Goal: Information Seeking & Learning: Learn about a topic

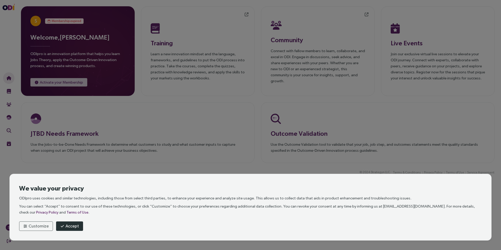
click at [68, 227] on span "Accept" at bounding box center [72, 226] width 13 height 7
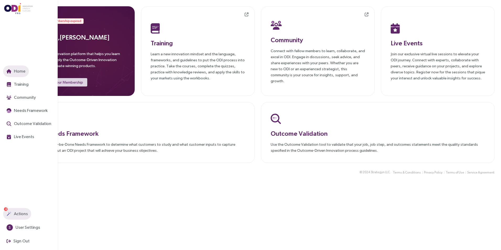
click at [23, 214] on span "Actions" at bounding box center [20, 213] width 15 height 7
click at [22, 214] on span "Actions" at bounding box center [20, 213] width 15 height 7
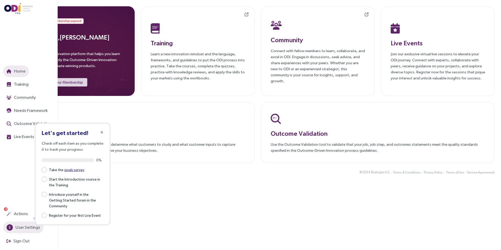
click at [24, 227] on span "User Settings" at bounding box center [27, 227] width 26 height 7
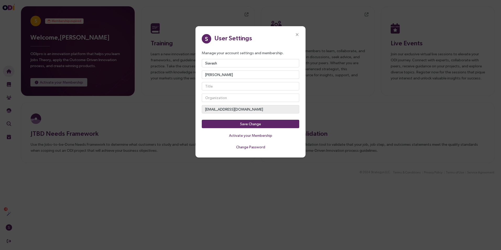
click at [298, 33] on icon "Close" at bounding box center [297, 34] width 5 height 5
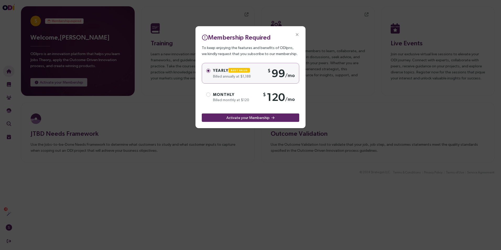
click at [297, 35] on icon "Close" at bounding box center [297, 34] width 5 height 5
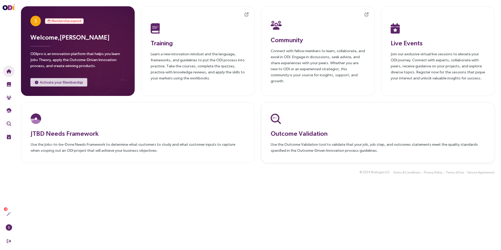
click at [305, 137] on h3 "Outcome Validation" at bounding box center [378, 133] width 214 height 9
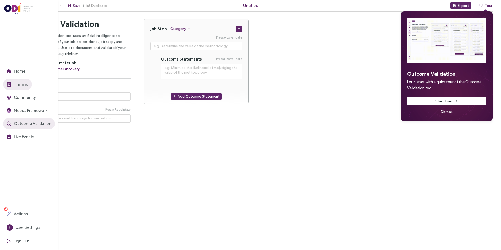
click at [20, 84] on span "Training" at bounding box center [21, 84] width 16 height 7
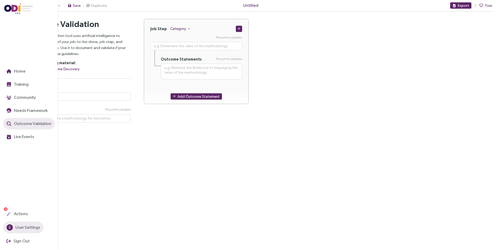
click at [30, 228] on span "User Settings" at bounding box center [27, 227] width 26 height 7
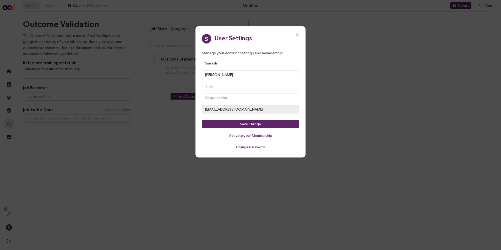
click at [297, 34] on icon "Close" at bounding box center [297, 34] width 5 height 5
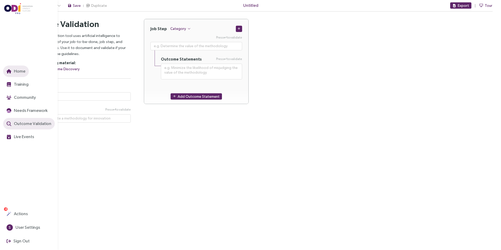
click at [7, 70] on icon "button" at bounding box center [9, 71] width 5 height 4
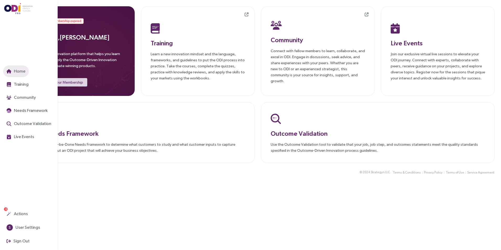
click at [9, 70] on icon "button" at bounding box center [9, 71] width 5 height 4
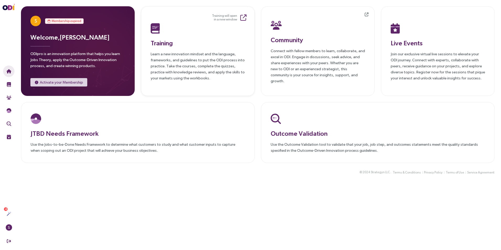
click at [193, 53] on p "Learn a new innovation mindset and the language, frameworks, and guidelines to …" at bounding box center [198, 66] width 94 height 30
click at [43, 37] on h3 "Welcome, [PERSON_NAME]" at bounding box center [77, 36] width 95 height 9
click at [58, 84] on span "Activate your Membership" at bounding box center [61, 82] width 43 height 6
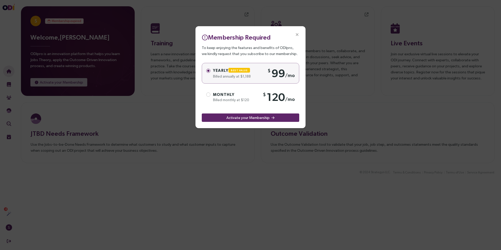
click at [297, 33] on icon "Close" at bounding box center [297, 34] width 5 height 5
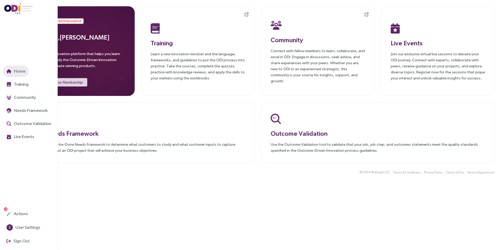
click at [12, 8] on img at bounding box center [18, 8] width 29 height 11
